Goal: Information Seeking & Learning: Learn about a topic

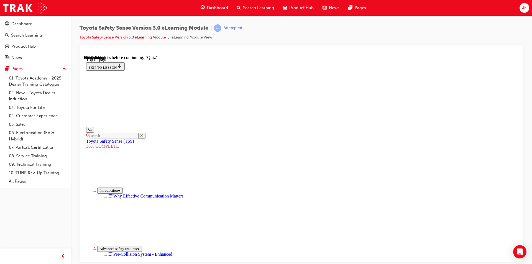
scroll to position [2066, 0]
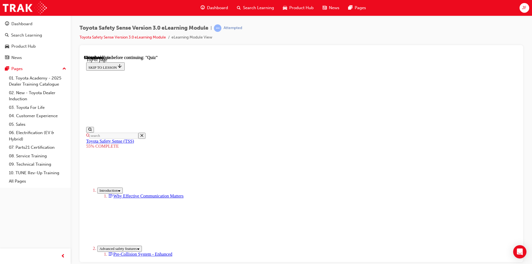
scroll to position [326, 0]
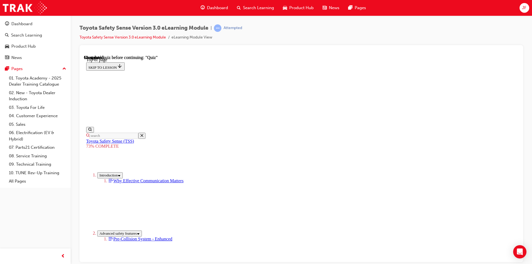
scroll to position [17, 0]
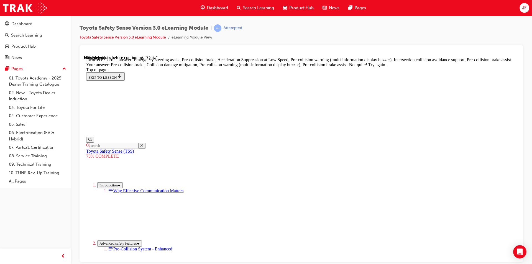
scroll to position [225, 0]
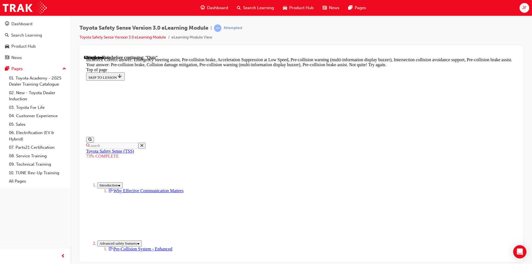
scroll to position [225, 0]
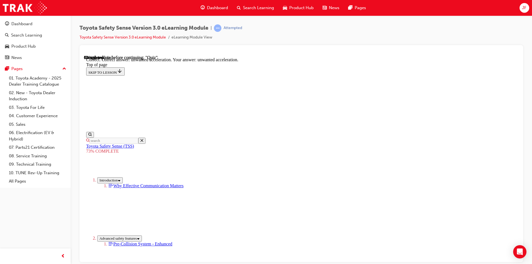
scroll to position [131, 0]
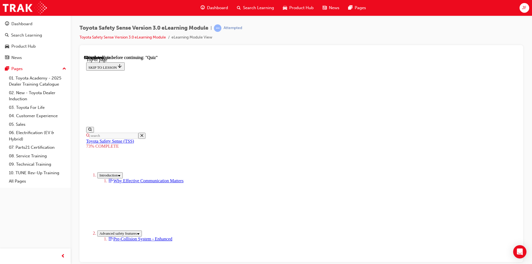
scroll to position [48, 0]
drag, startPoint x: 330, startPoint y: 220, endPoint x: 330, endPoint y: 216, distance: 3.9
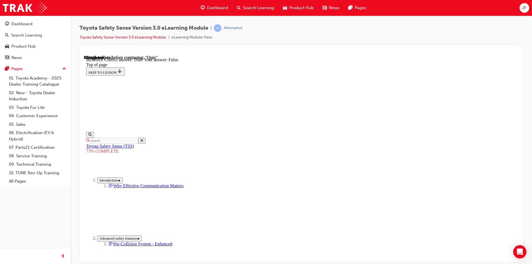
scroll to position [68, 0]
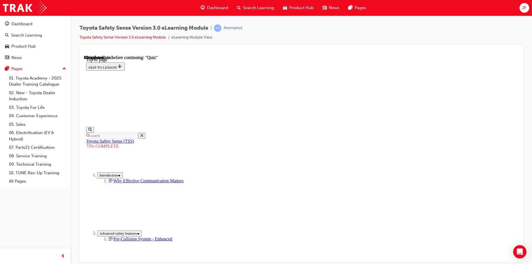
scroll to position [97, 0]
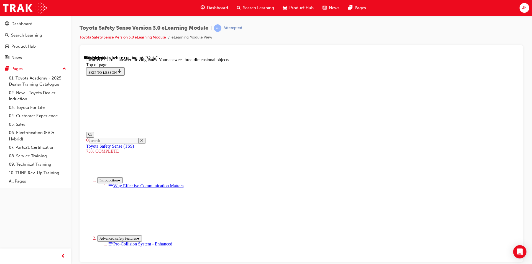
scroll to position [122, 0]
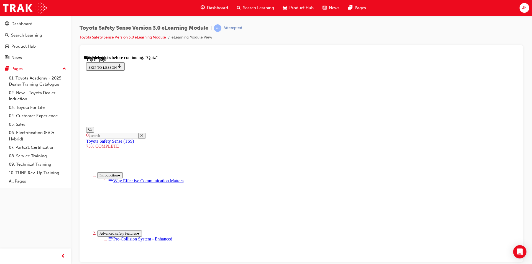
scroll to position [76, 0]
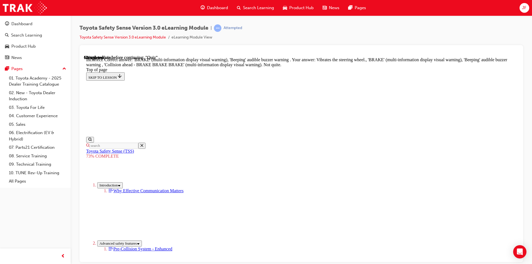
scroll to position [174, 0]
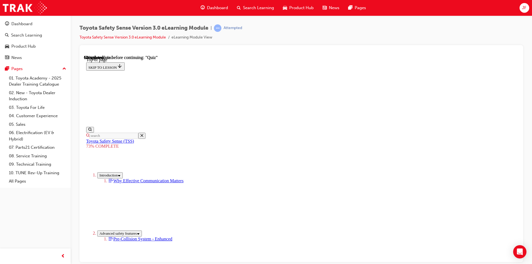
scroll to position [103, 0]
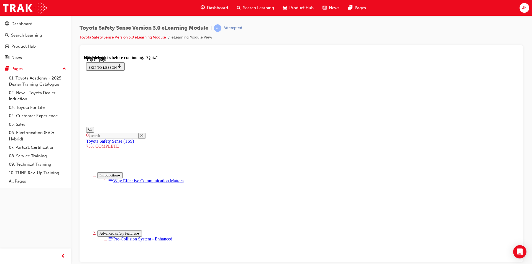
scroll to position [103, 0]
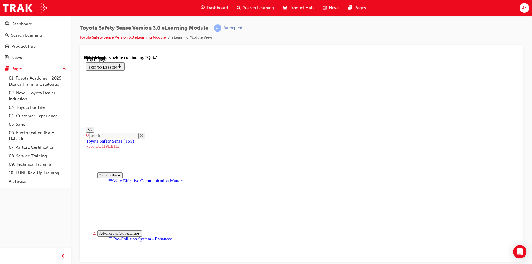
scroll to position [131, 0]
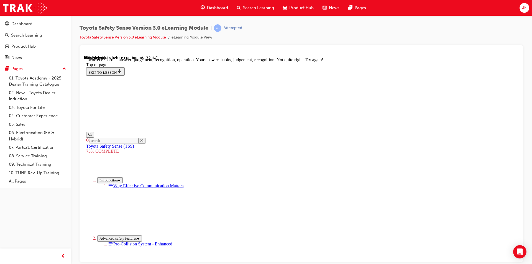
scroll to position [194, 0]
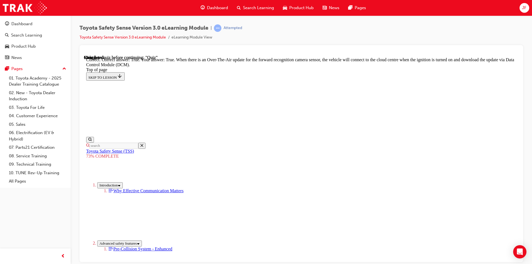
scroll to position [99, 0]
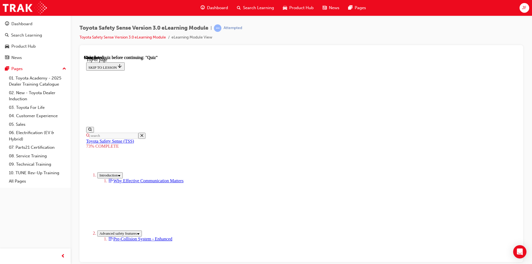
scroll to position [76, 0]
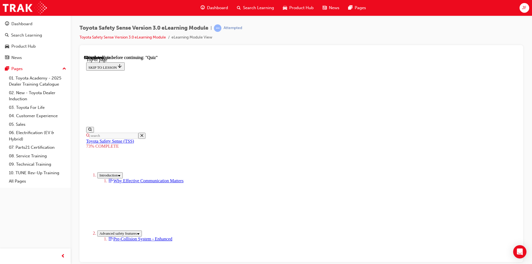
scroll to position [20, 0]
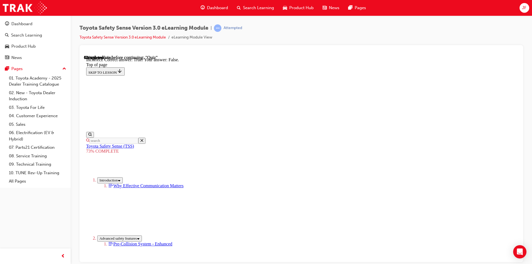
scroll to position [68, 0]
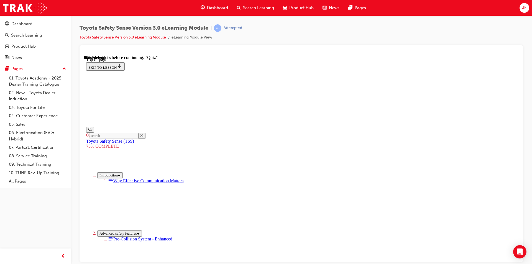
scroll to position [76, 0]
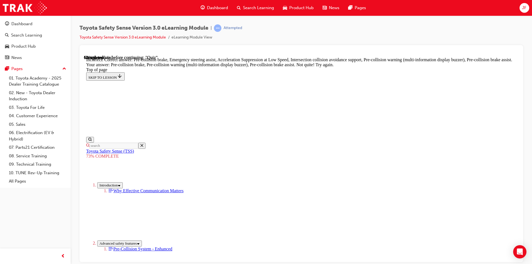
scroll to position [142, 0]
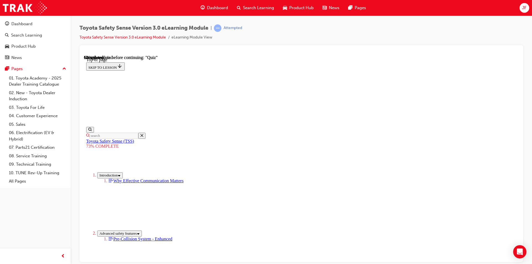
scroll to position [55, 0]
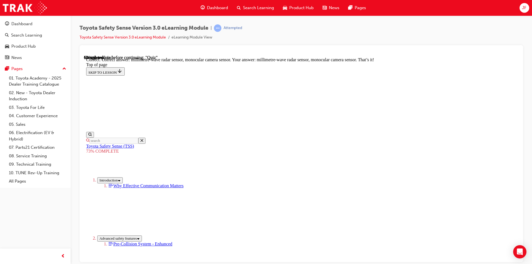
scroll to position [181, 0]
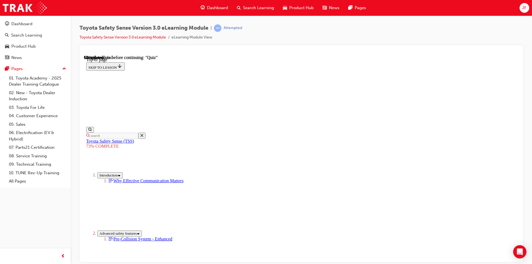
scroll to position [103, 0]
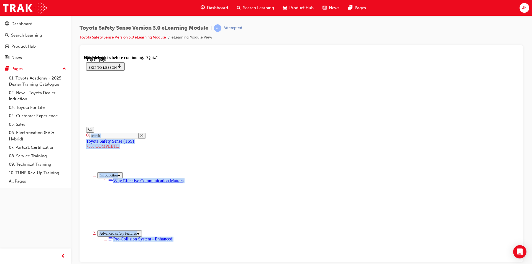
scroll to position [177, 0]
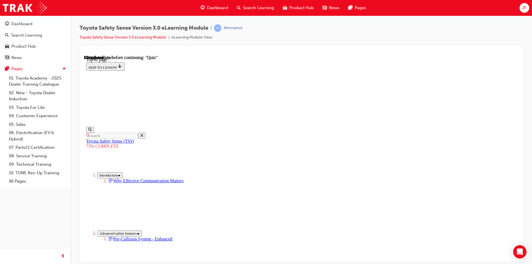
drag, startPoint x: 245, startPoint y: 88, endPoint x: 324, endPoint y: 191, distance: 130.2
copy div "Toyota believes that driving is first and foremost the responsibility of the dr…"
click at [532, 182] on div "Toyota Safety Sense Version 3.0 eLearning Module | Attempted Toyota Safety Sens…" at bounding box center [302, 133] width 462 height 235
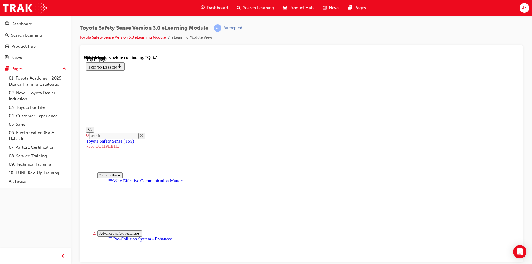
scroll to position [121, 0]
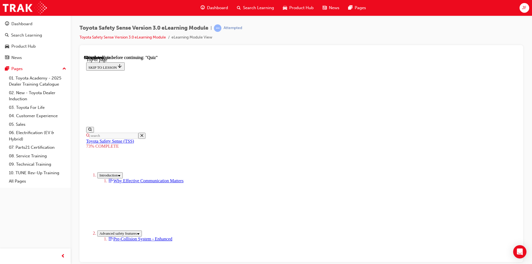
scroll to position [61, 0]
drag, startPoint x: 240, startPoint y: 96, endPoint x: 361, endPoint y: 243, distance: 189.7
copy div "Dynamic Radar Cruise Control (DRCC) The system now has the ability to detect th…"
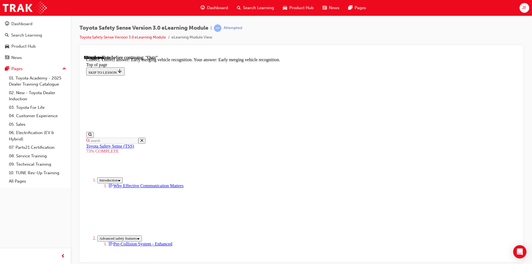
scroll to position [131, 0]
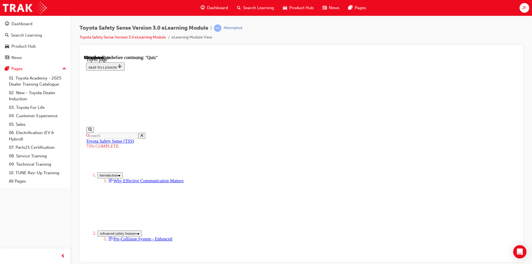
scroll to position [114, 0]
drag, startPoint x: 247, startPoint y: 98, endPoint x: 350, endPoint y: 190, distance: 138.4
copy div "Select the missing words to complete the statement: Dynamic Radar Cruise Contro…"
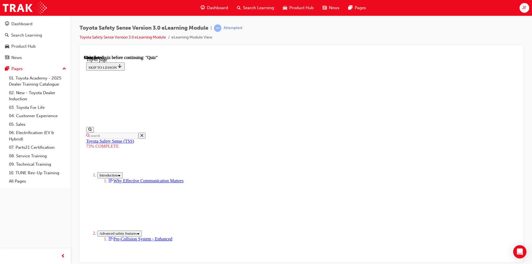
scroll to position [76, 0]
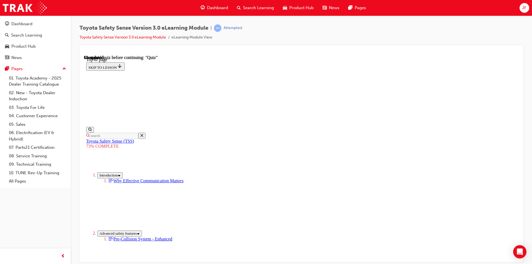
drag, startPoint x: 236, startPoint y: 101, endPoint x: 316, endPoint y: 200, distance: 127.7
copy div "True or False: When the VSC (Vehicle Stability Control) is OFF, the pre-collisi…"
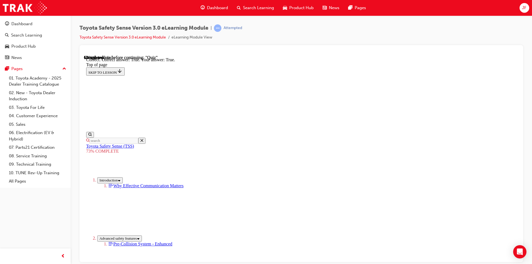
scroll to position [68, 0]
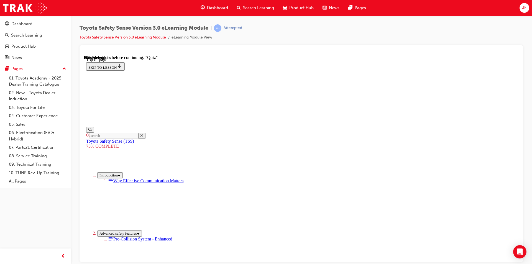
scroll to position [127, 0]
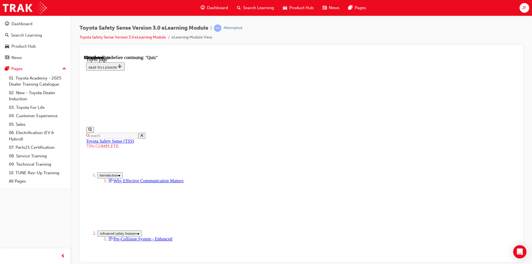
scroll to position [111, 0]
drag, startPoint x: 242, startPoint y: 73, endPoint x: 333, endPoint y: 208, distance: 162.4
copy div "Lane Departure Alert (LDA) The enhanced monocular camera now has greater capabi…"
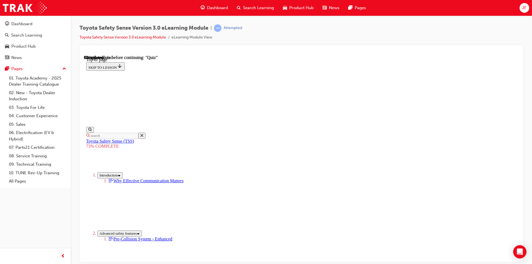
drag, startPoint x: 346, startPoint y: 218, endPoint x: 344, endPoint y: 227, distance: 9.4
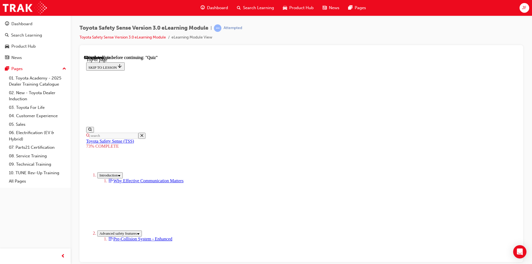
scroll to position [76, 0]
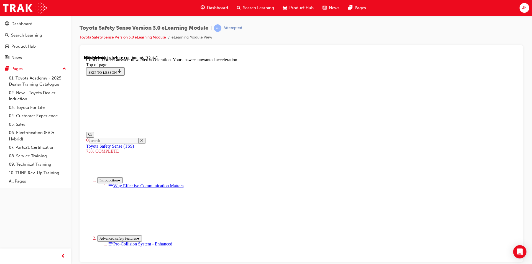
scroll to position [131, 0]
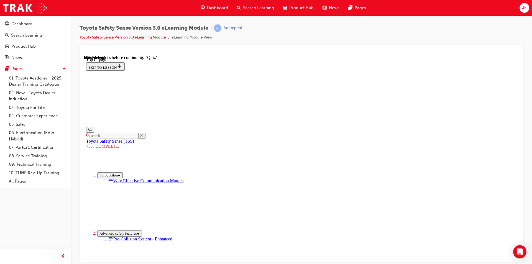
scroll to position [111, 0]
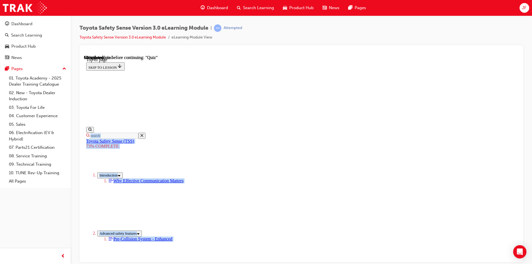
scroll to position [129, 0]
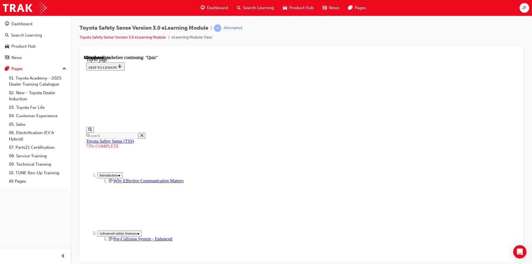
drag, startPoint x: 240, startPoint y: 152, endPoint x: 354, endPoint y: 195, distance: 121.9
copy div "Operation. The Pre-Collision System uses sensors to detect forward traffic cond…"
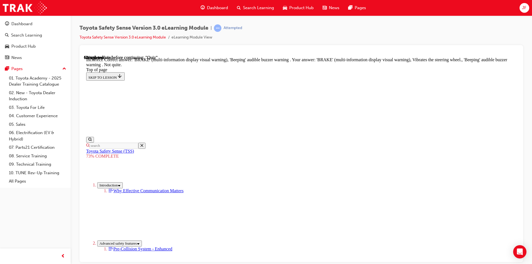
scroll to position [146, 0]
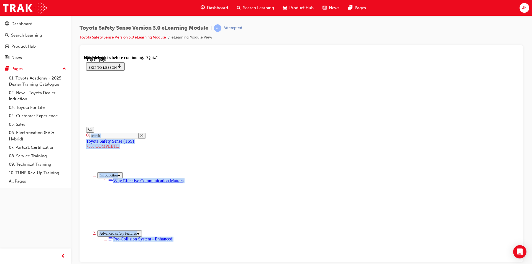
scroll to position [180, 0]
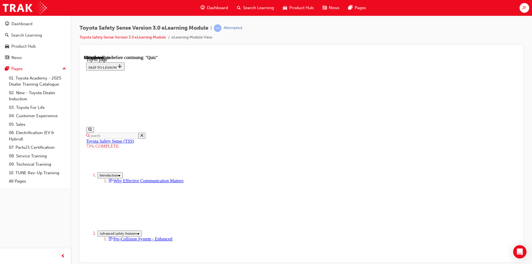
drag, startPoint x: 276, startPoint y: 144, endPoint x: 347, endPoint y: 180, distance: 79.5
copy div "Pre-Collision System PCS operates certain functions in response to the possibil…"
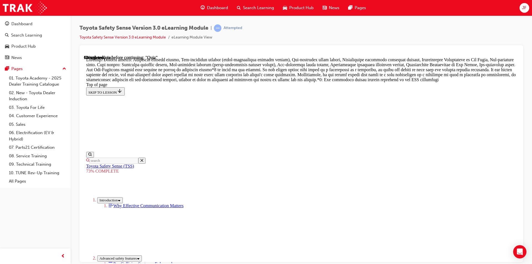
scroll to position [314, 0]
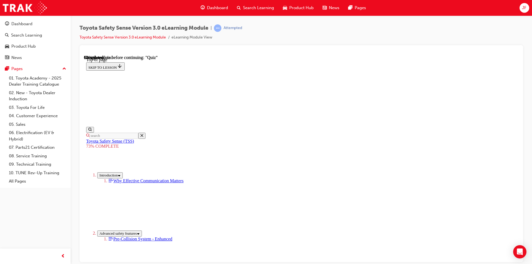
scroll to position [83, 0]
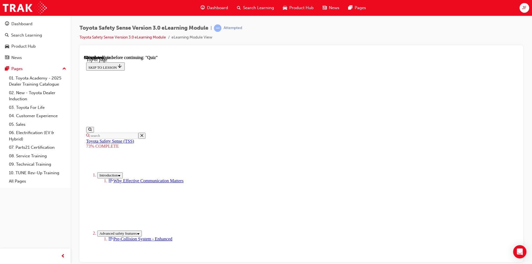
scroll to position [76, 0]
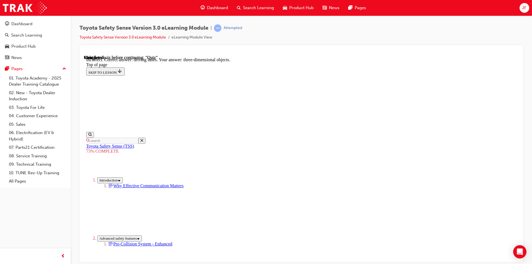
scroll to position [122, 0]
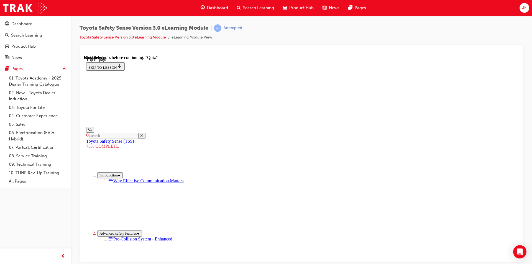
scroll to position [76, 0]
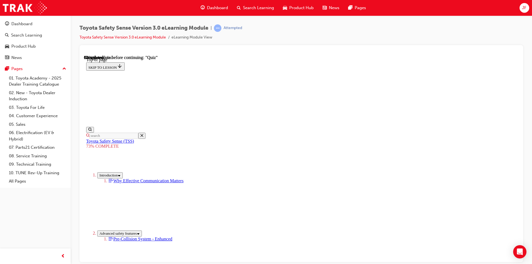
scroll to position [159, 0]
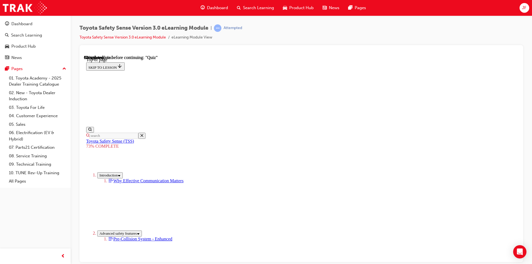
scroll to position [131, 0]
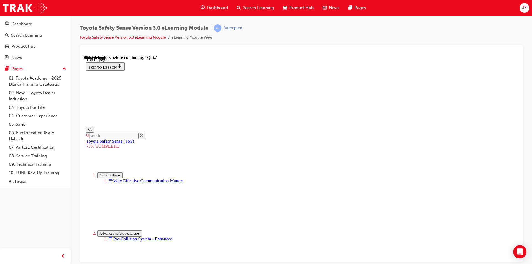
scroll to position [76, 0]
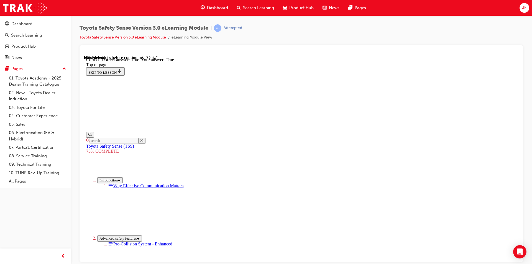
scroll to position [68, 0]
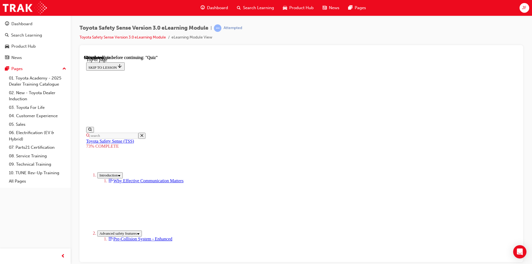
scroll to position [121, 0]
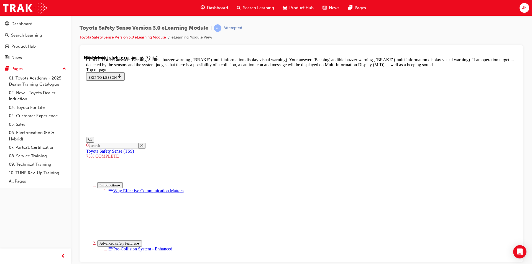
scroll to position [187, 0]
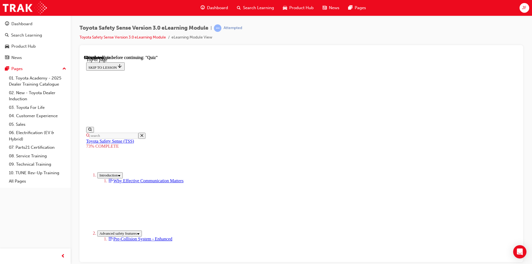
scroll to position [20, 0]
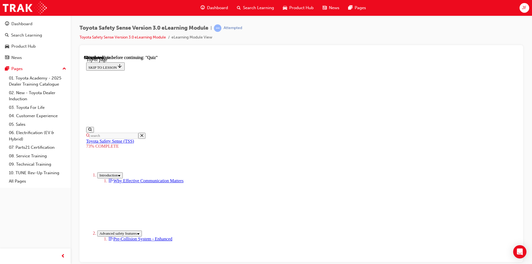
scroll to position [95, 0]
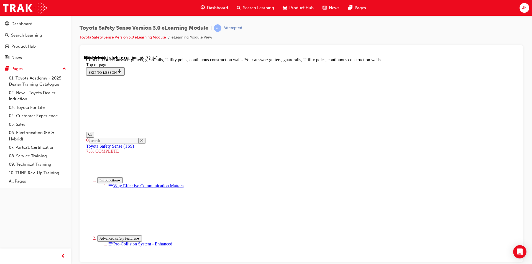
scroll to position [144, 0]
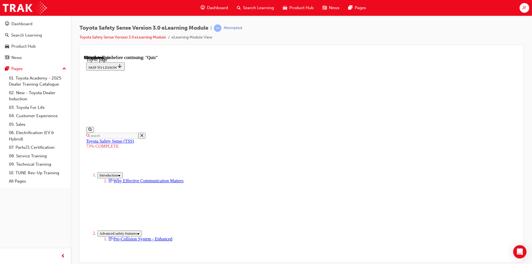
scroll to position [76, 0]
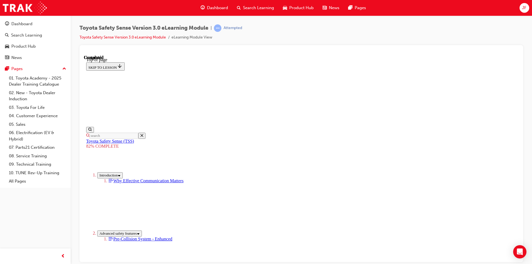
scroll to position [76, 0]
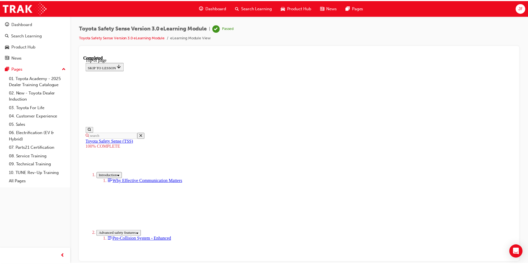
scroll to position [66, 0]
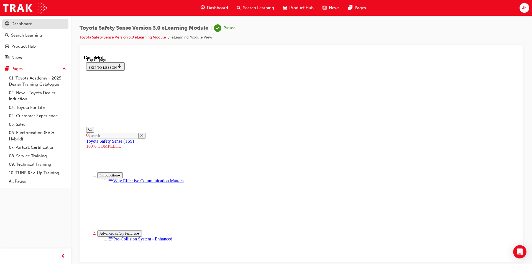
click at [17, 26] on div "Dashboard" at bounding box center [21, 24] width 21 height 6
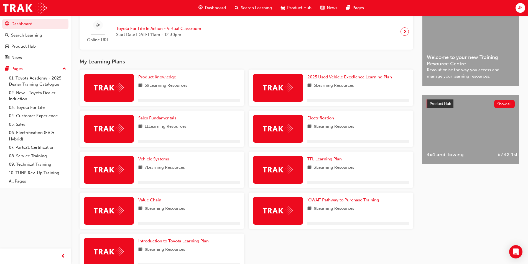
scroll to position [174, 0]
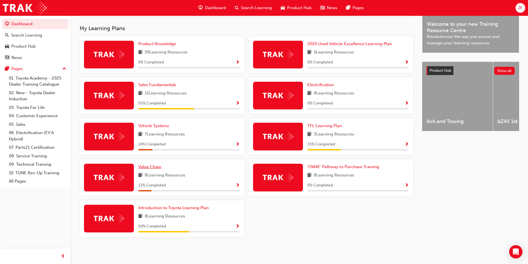
click at [154, 168] on span "Value Chain" at bounding box center [149, 166] width 23 height 5
